Goal: Task Accomplishment & Management: Manage account settings

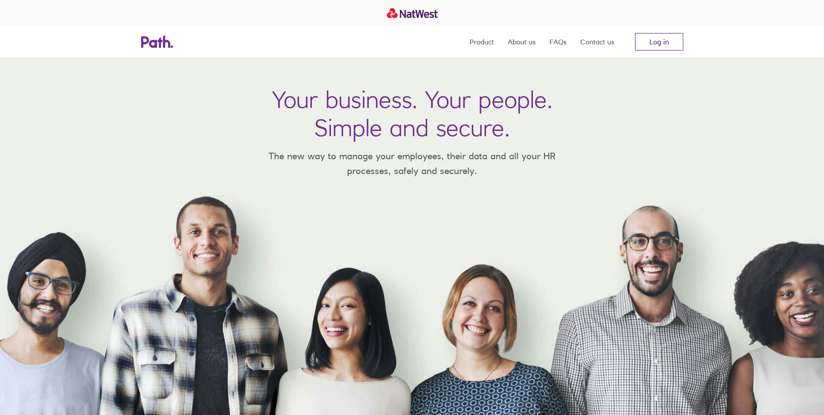
click at [659, 41] on link "Log in" at bounding box center [659, 41] width 48 height 17
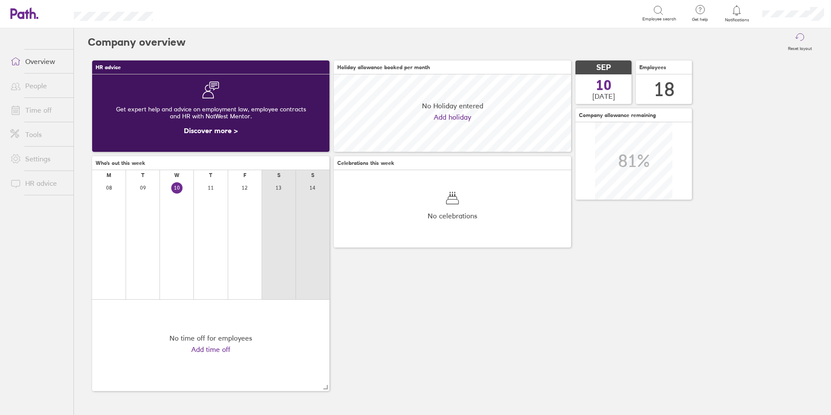
scroll to position [77, 237]
click at [37, 85] on link "People" at bounding box center [38, 85] width 70 height 17
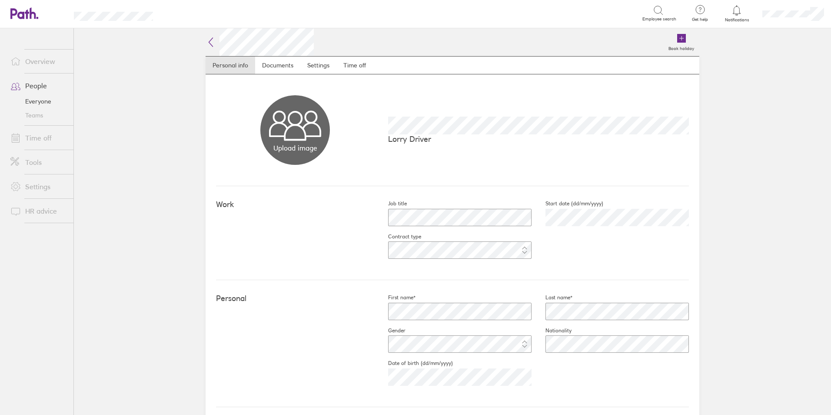
click at [29, 138] on link "Time off" at bounding box center [38, 137] width 70 height 17
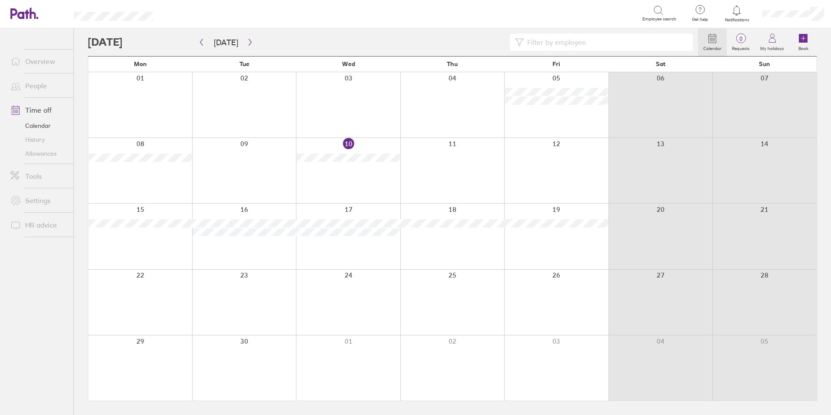
click at [48, 86] on link "People" at bounding box center [38, 85] width 70 height 17
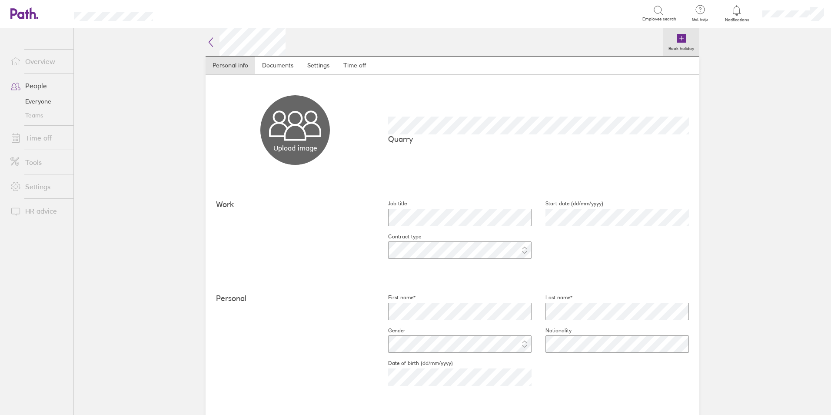
click at [679, 38] on icon at bounding box center [681, 38] width 9 height 9
